Goal: Task Accomplishment & Management: Manage account settings

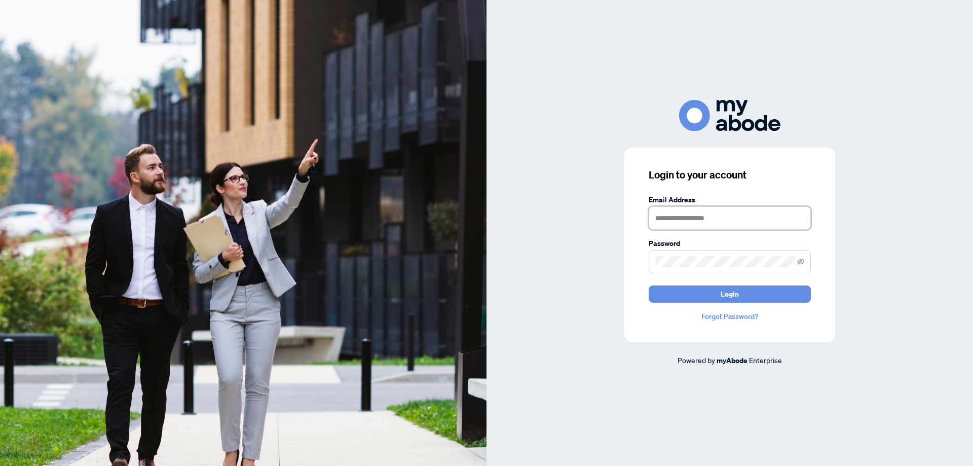
drag, startPoint x: 675, startPoint y: 223, endPoint x: 681, endPoint y: 236, distance: 13.8
click at [675, 224] on input "text" at bounding box center [729, 217] width 162 height 23
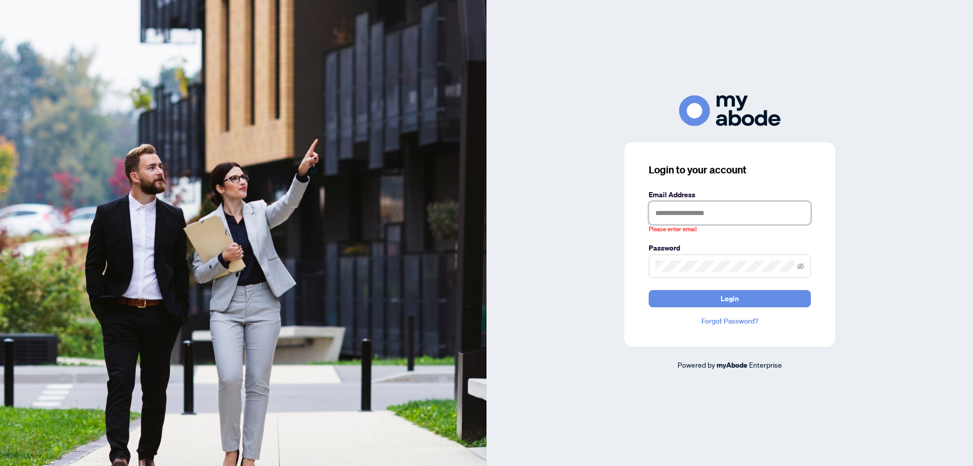
type input "**********"
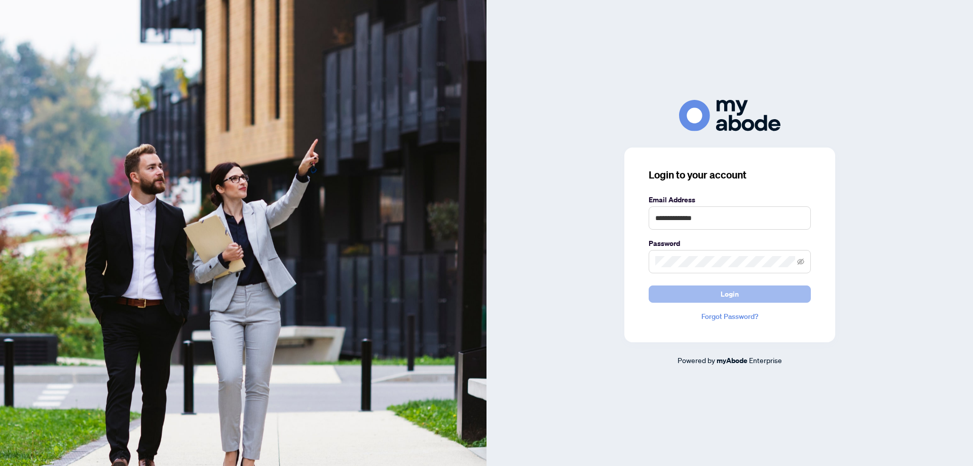
click at [716, 292] on button "Login" at bounding box center [729, 293] width 162 height 17
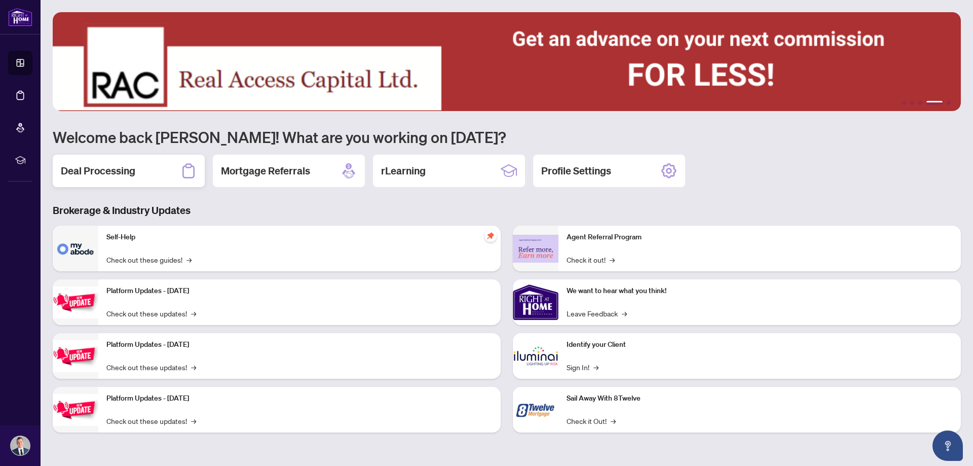
click at [112, 163] on div "Deal Processing" at bounding box center [129, 171] width 152 height 32
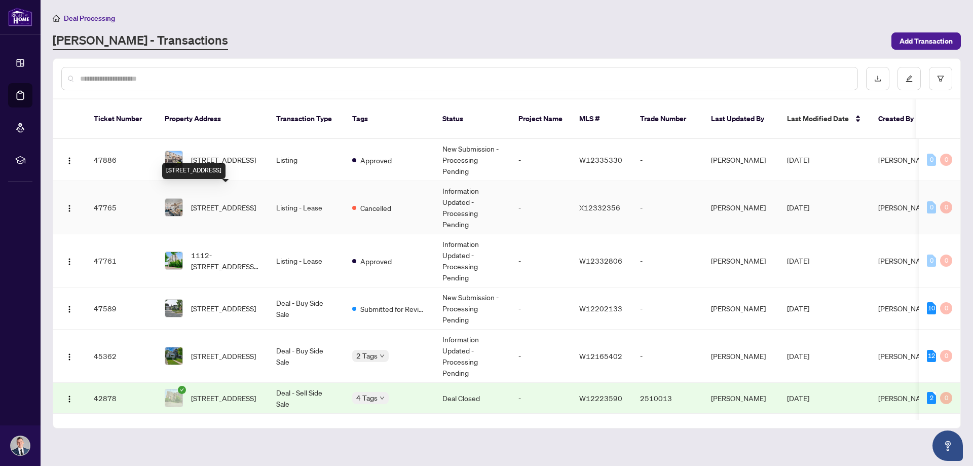
click at [224, 202] on span "113 Foxtail Ave, Welland, Ontario L3C 7J6, Canada" at bounding box center [223, 207] width 65 height 11
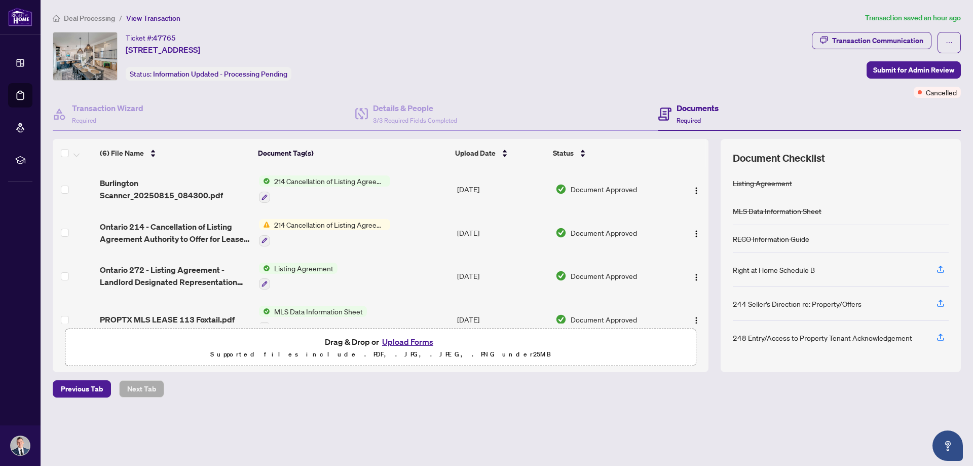
click at [311, 177] on span "214 Cancellation of Listing Agreement - Authority to Offer for Lease" at bounding box center [330, 180] width 120 height 11
click at [120, 171] on td "Burlington Scanner_20250815_084300.pdf" at bounding box center [175, 189] width 159 height 44
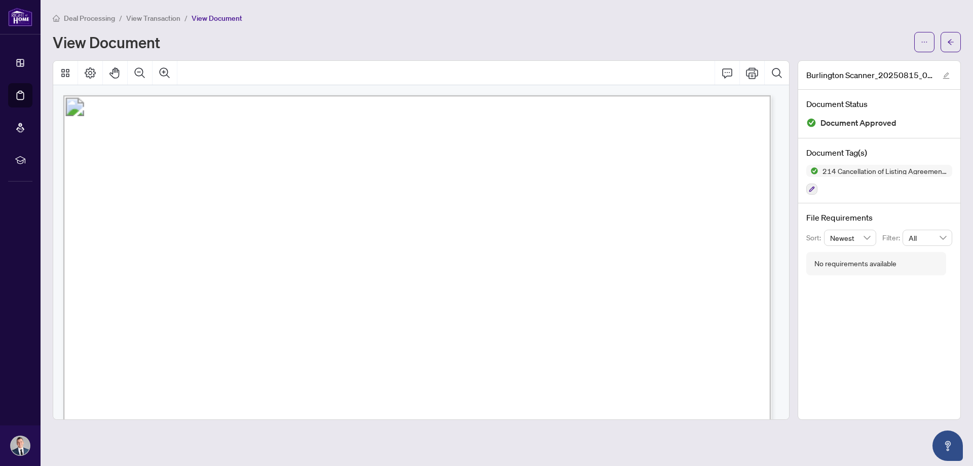
drag, startPoint x: 440, startPoint y: 253, endPoint x: 399, endPoint y: 80, distance: 178.5
click at [98, 16] on span "Deal Processing" at bounding box center [89, 18] width 51 height 9
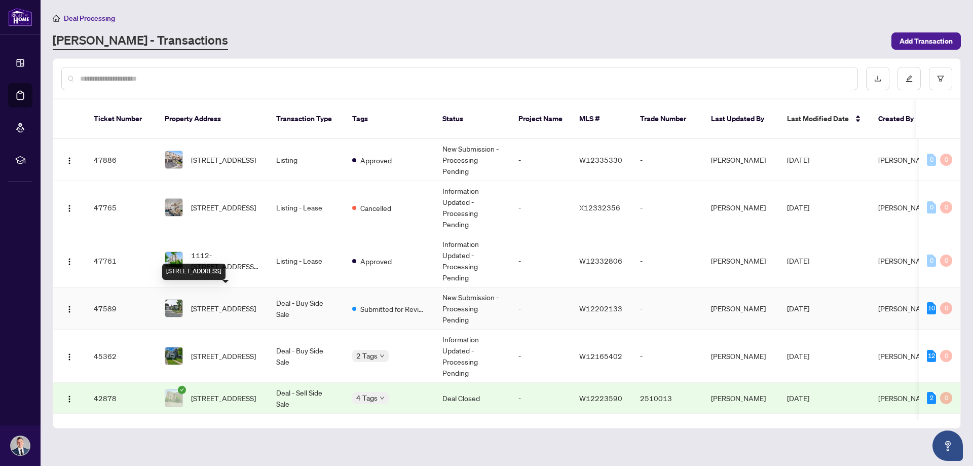
click at [231, 302] on span "2285 Wyandotte Dr, Oakville, Ontario L6L 2T4, Canada" at bounding box center [223, 307] width 65 height 11
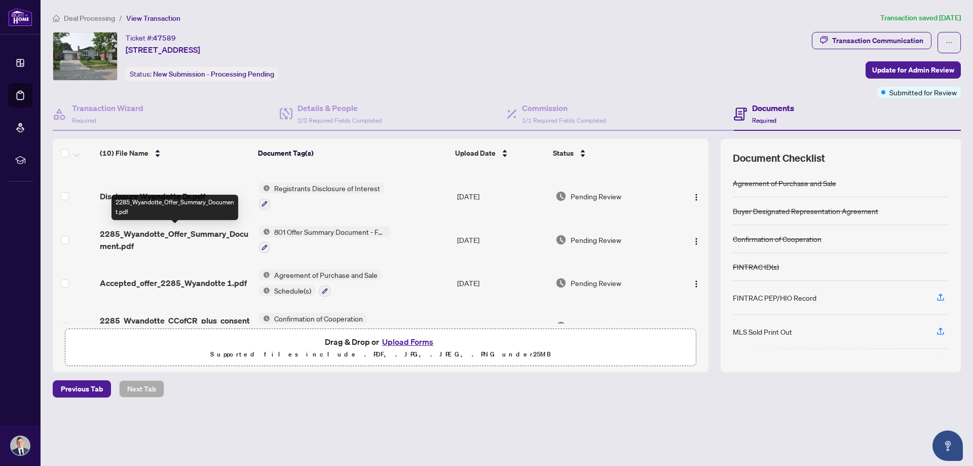
scroll to position [280, 0]
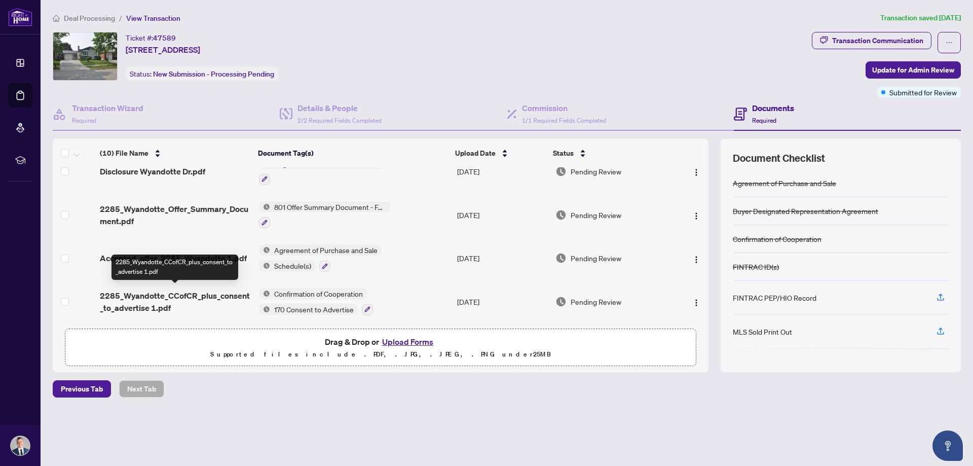
click at [149, 293] on span "2285_Wyandotte_CCofCR_plus_consent_to_advertise 1.pdf" at bounding box center [175, 301] width 150 height 24
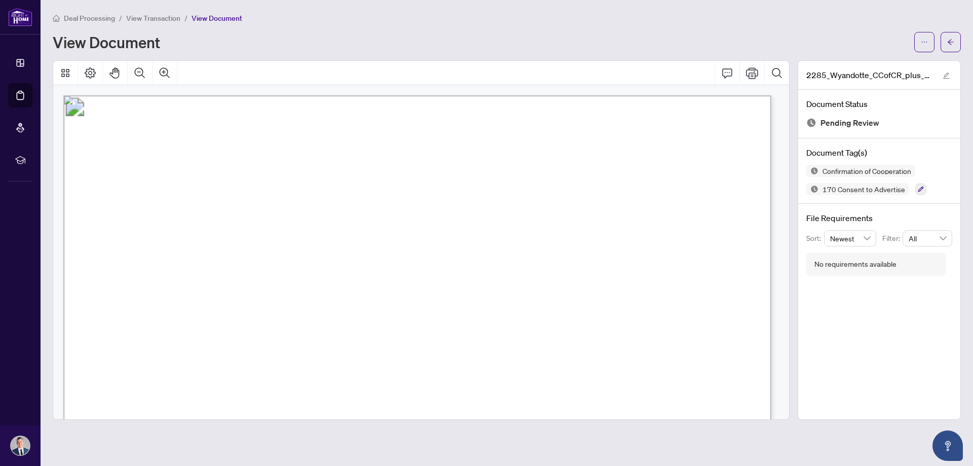
click at [171, 17] on span "View Transaction" at bounding box center [153, 18] width 54 height 9
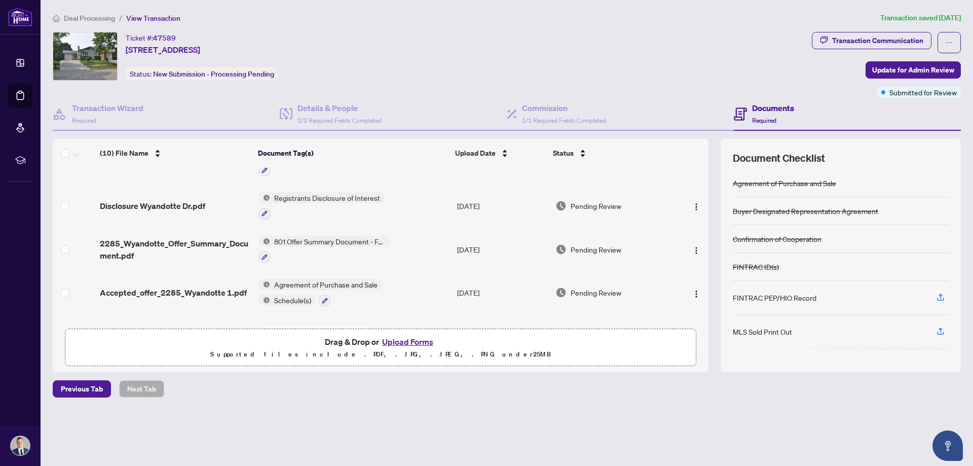
scroll to position [280, 0]
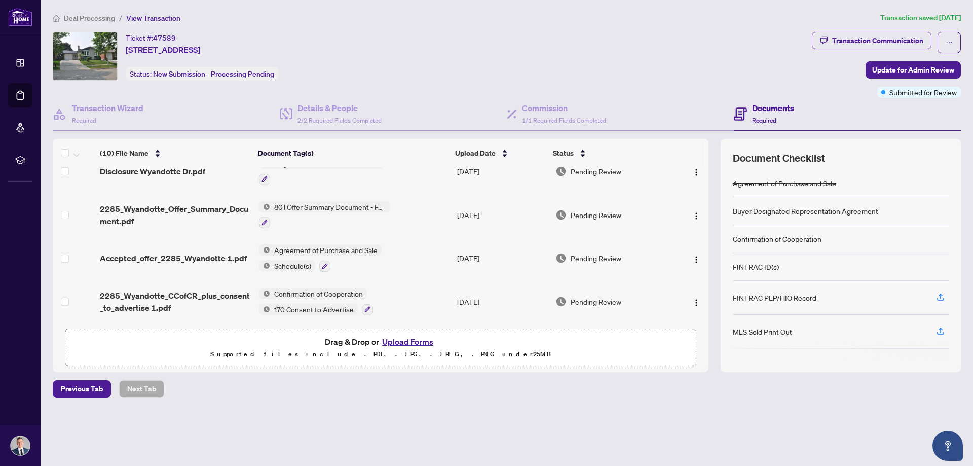
click at [161, 253] on span "Accepted_offer_2285_Wyandotte 1.pdf" at bounding box center [173, 258] width 147 height 12
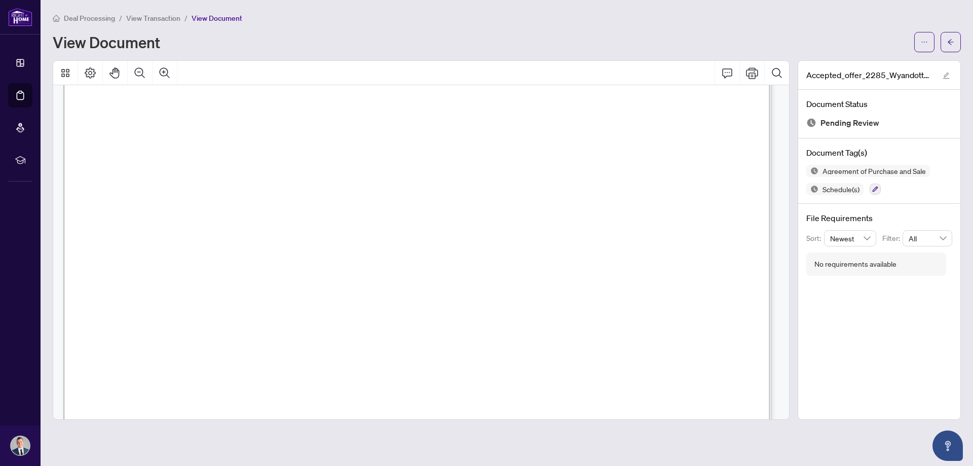
scroll to position [304, 0]
click at [158, 18] on span "View Transaction" at bounding box center [153, 18] width 54 height 9
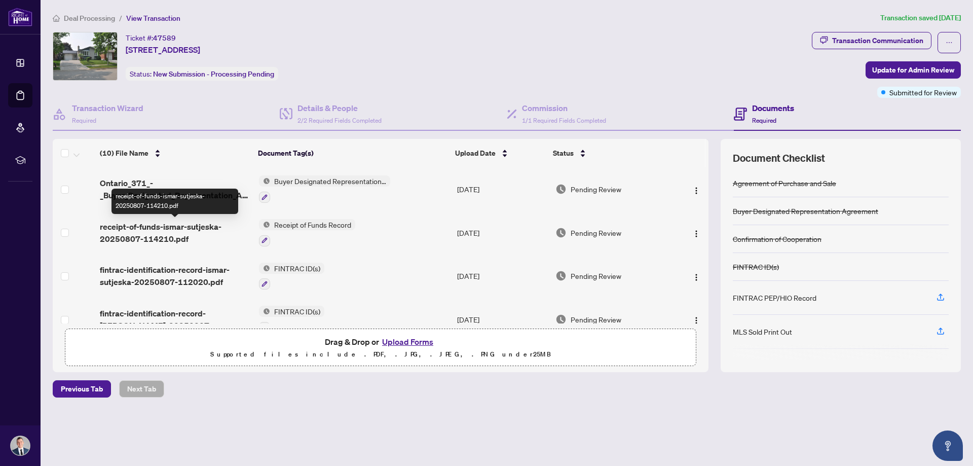
click at [156, 225] on span "receipt-of-funds-ismar-sutjeska-20250807-114210.pdf" at bounding box center [175, 232] width 150 height 24
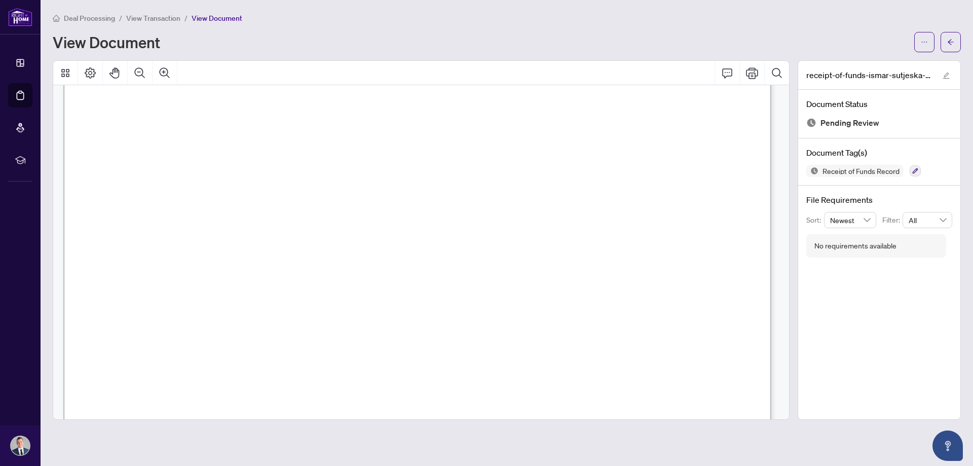
scroll to position [203, 0]
drag, startPoint x: 251, startPoint y: 190, endPoint x: 328, endPoint y: 194, distance: 77.1
click at [283, 194] on span "08/07/2025" at bounding box center [265, 189] width 35 height 13
drag, startPoint x: 565, startPoint y: 170, endPoint x: 706, endPoint y: 171, distance: 140.3
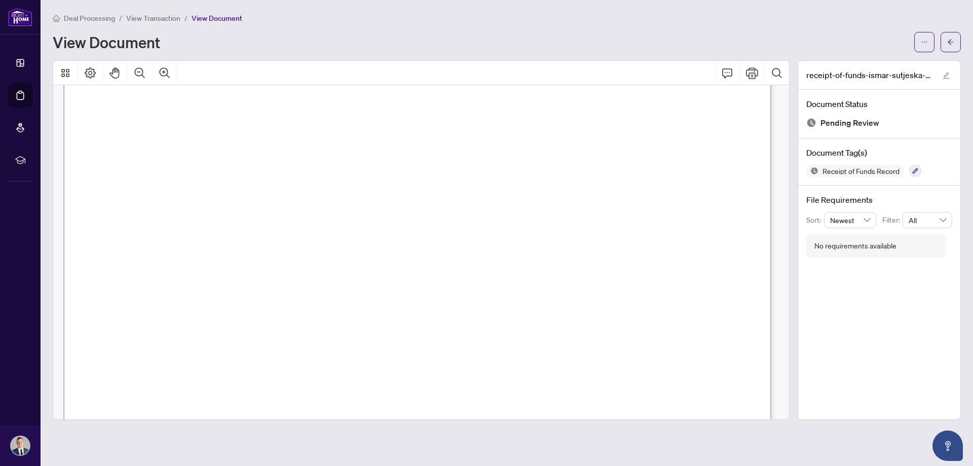
click at [702, 171] on span "IPRO Realty Ltd (Trust Account)" at bounding box center [633, 171] width 137 height 12
